Goal: Transaction & Acquisition: Purchase product/service

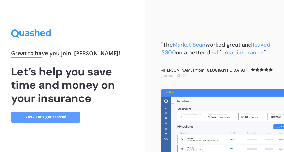
click at [63, 118] on link "Yes - Let’s get started" at bounding box center [45, 116] width 69 height 11
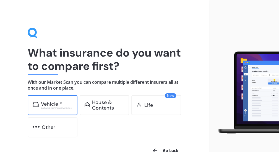
click at [66, 107] on div "Vehicle *" at bounding box center [57, 104] width 32 height 6
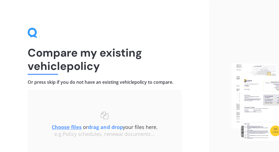
scroll to position [29, 0]
